Goal: Information Seeking & Learning: Find specific fact

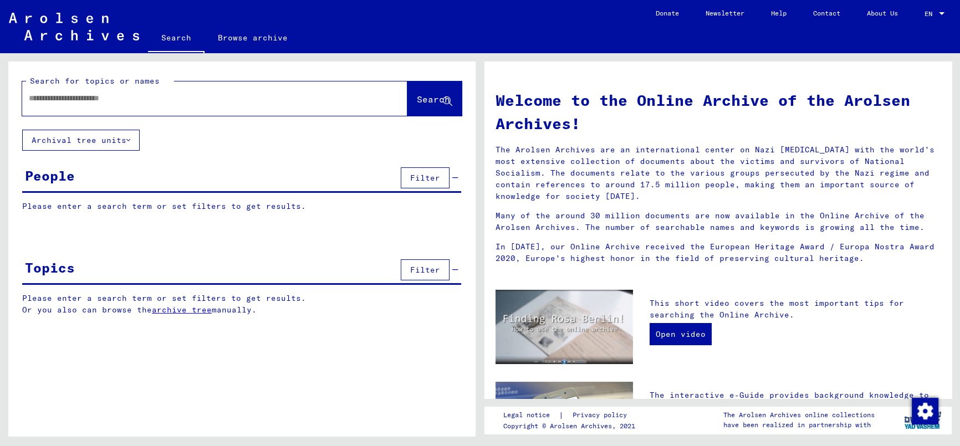
click at [84, 99] on input "text" at bounding box center [201, 99] width 345 height 12
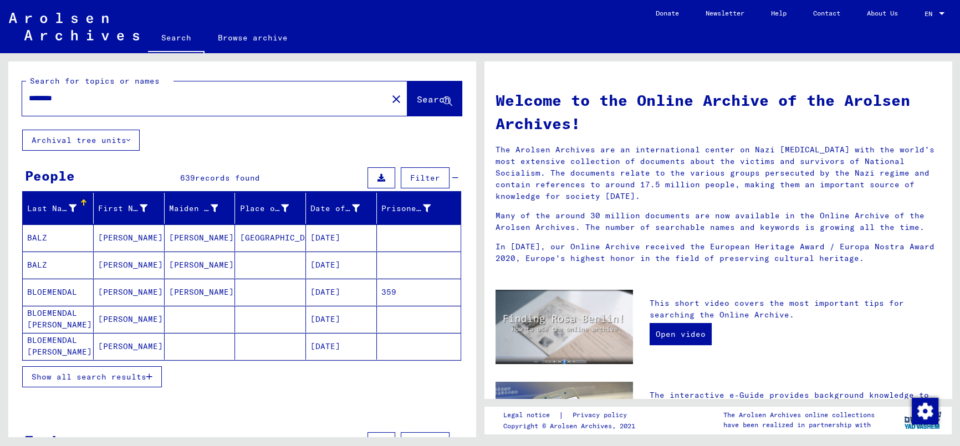
click at [153, 95] on input "********" at bounding box center [201, 99] width 345 height 12
type input "**********"
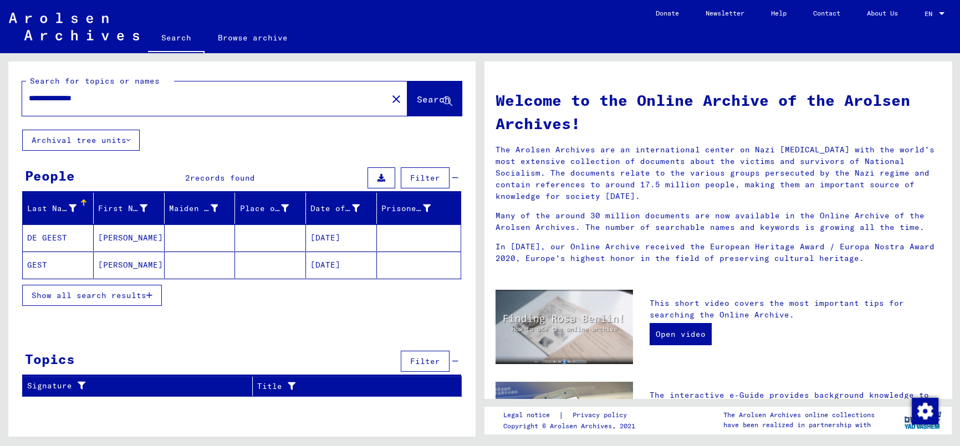
click at [111, 295] on span "Show all search results" at bounding box center [89, 295] width 115 height 10
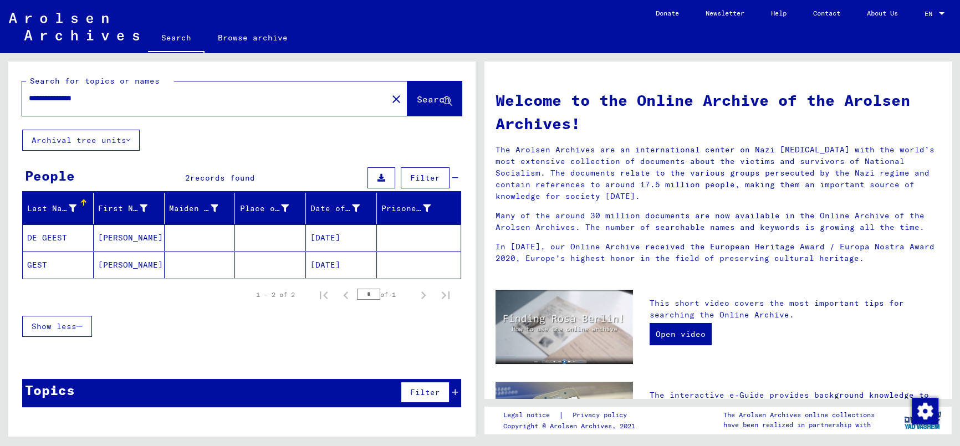
click at [186, 325] on div "Show less" at bounding box center [241, 326] width 439 height 32
click at [324, 263] on mat-cell "[DATE]" at bounding box center [341, 265] width 71 height 27
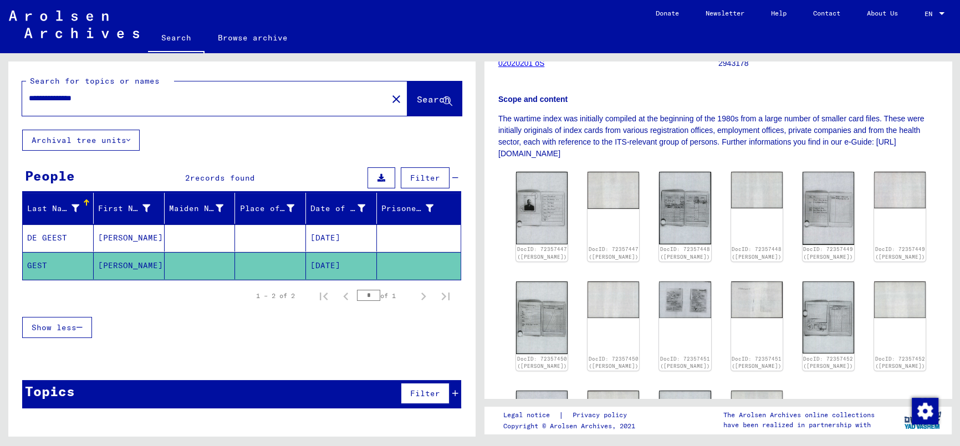
scroll to position [201, 0]
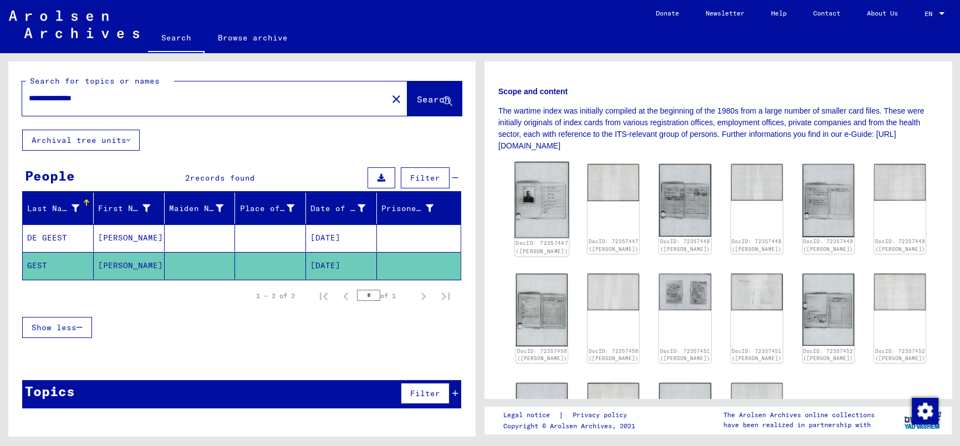
click at [537, 193] on img at bounding box center [542, 200] width 54 height 76
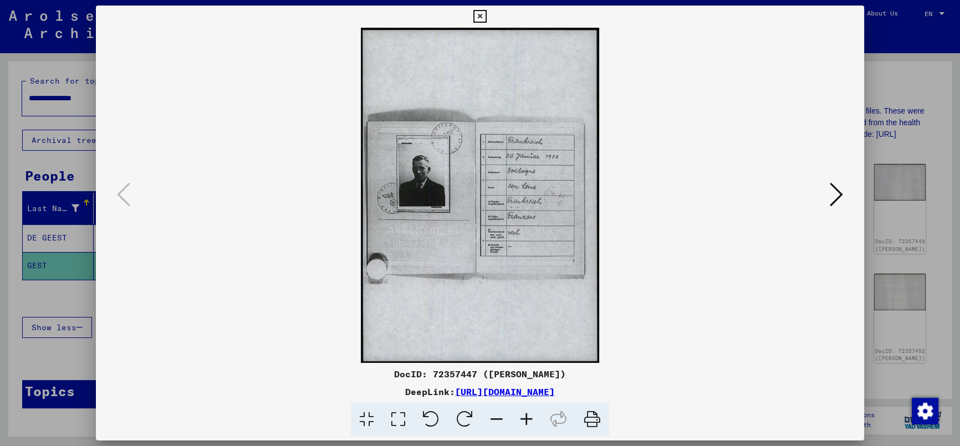
click at [532, 416] on icon at bounding box center [526, 420] width 30 height 34
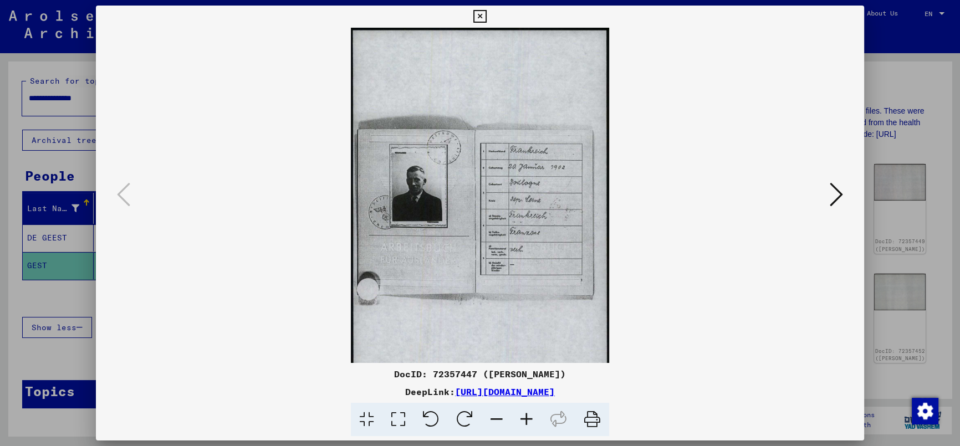
click at [530, 416] on icon at bounding box center [526, 420] width 30 height 34
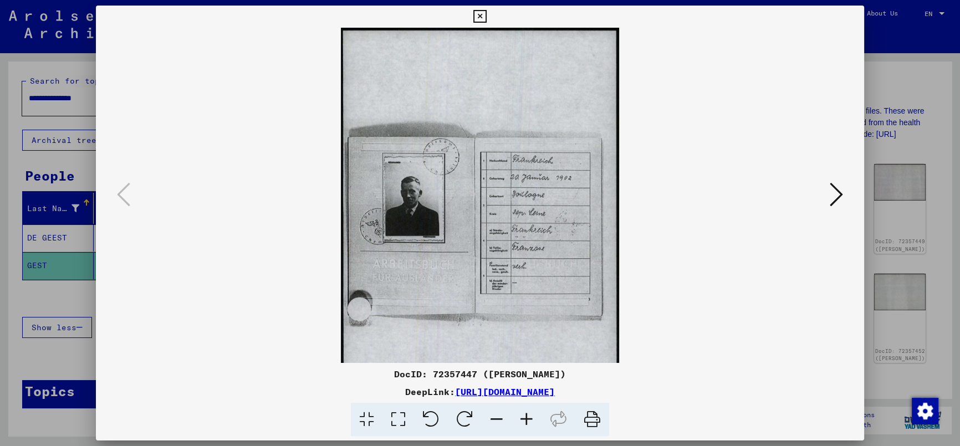
click at [530, 416] on icon at bounding box center [526, 420] width 30 height 34
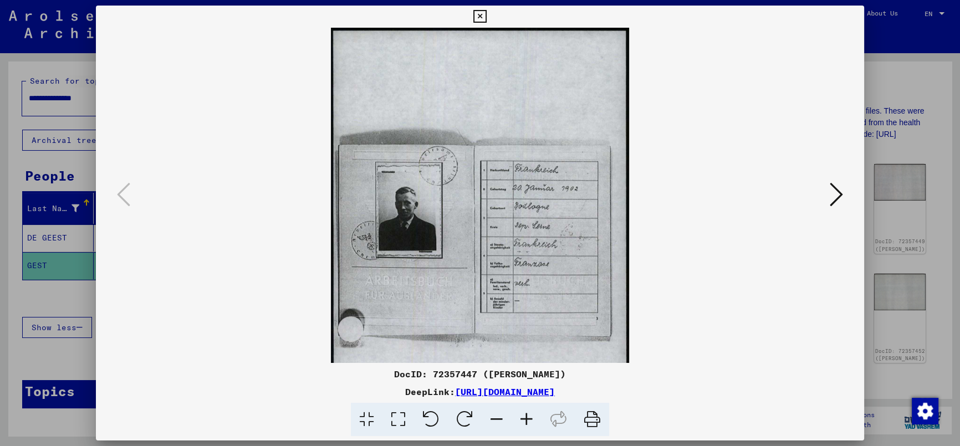
click at [530, 416] on icon at bounding box center [526, 420] width 30 height 34
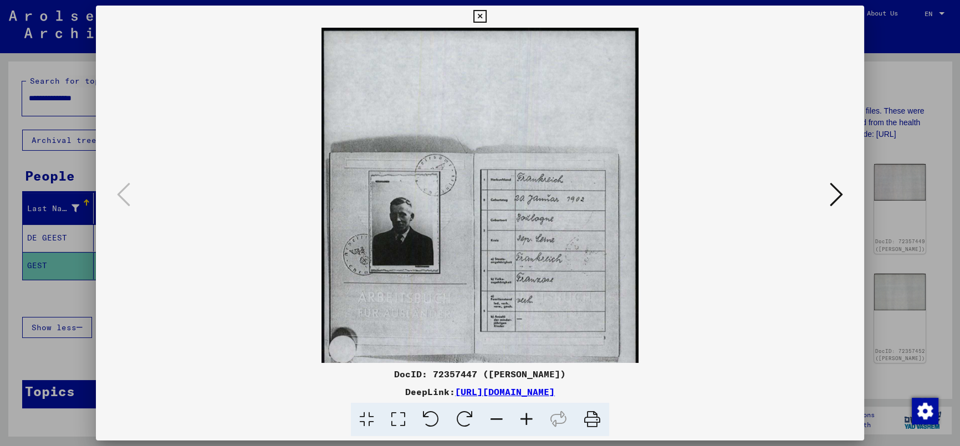
click at [530, 416] on icon at bounding box center [526, 420] width 30 height 34
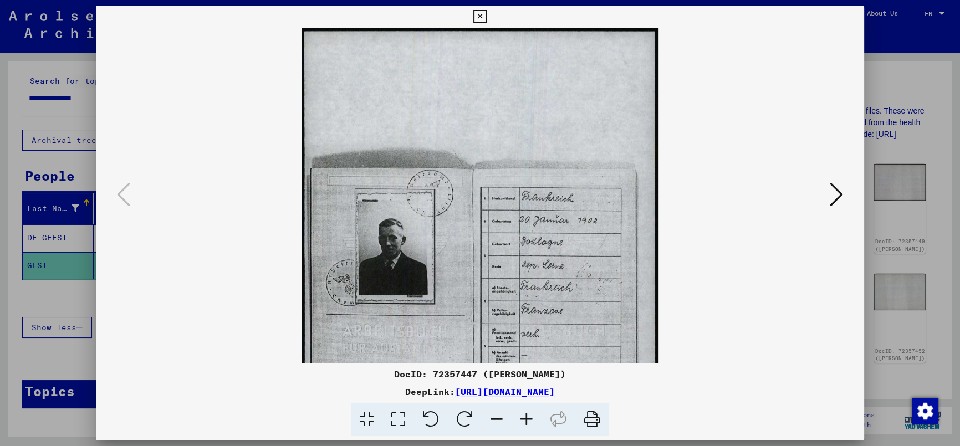
click at [530, 416] on icon at bounding box center [526, 420] width 30 height 34
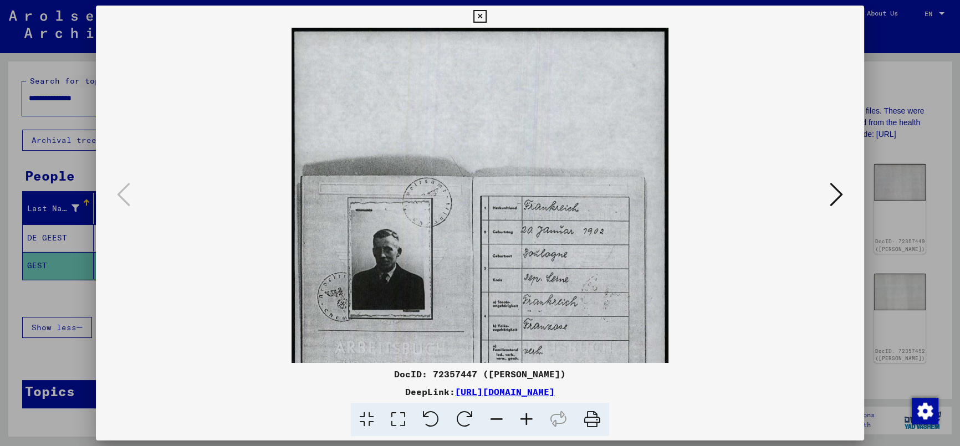
click at [530, 416] on icon at bounding box center [526, 420] width 30 height 34
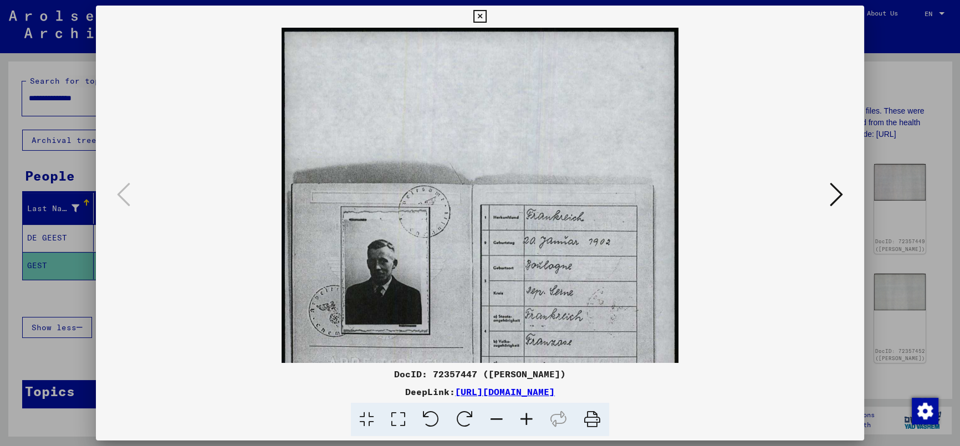
click at [890, 106] on div at bounding box center [480, 223] width 960 height 446
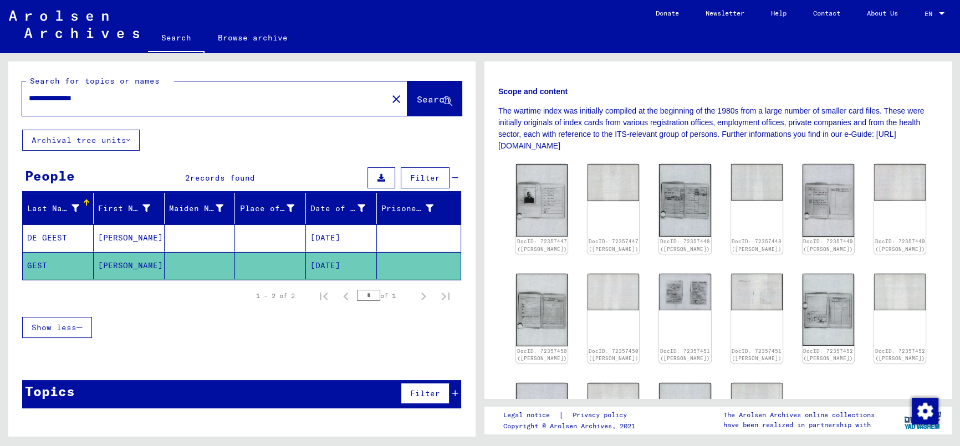
click at [141, 238] on mat-cell "[PERSON_NAME]" at bounding box center [129, 237] width 71 height 27
